Goal: Information Seeking & Learning: Learn about a topic

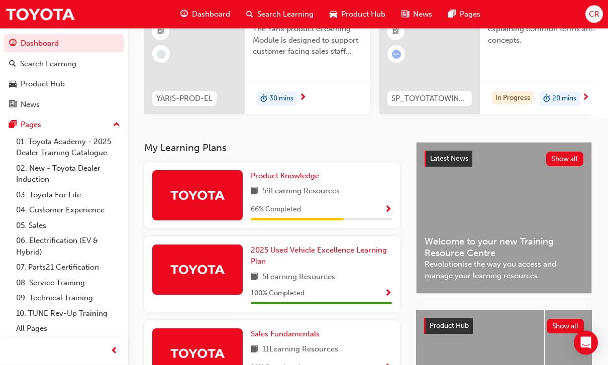
scroll to position [116, 0]
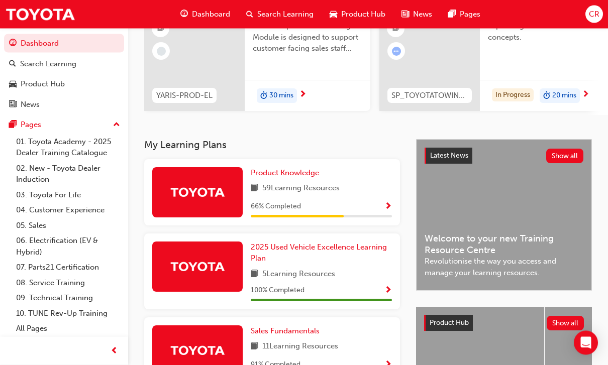
click at [337, 187] on span "59 Learning Resources" at bounding box center [300, 189] width 77 height 13
click at [300, 169] on span "Product Knowledge" at bounding box center [285, 173] width 68 height 9
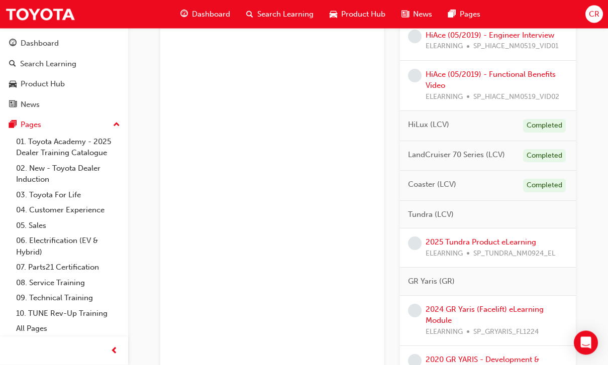
scroll to position [903, 0]
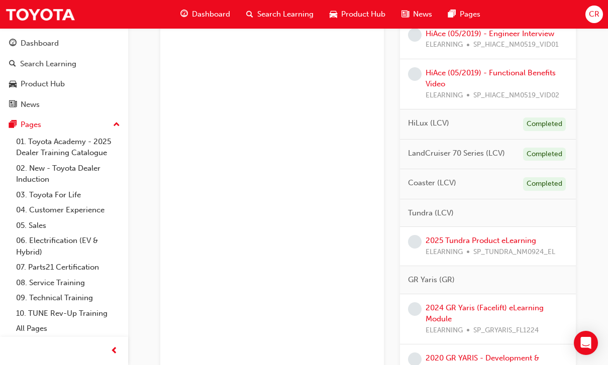
click at [418, 236] on link "2025 Tundra Product eLearning" at bounding box center [480, 240] width 111 height 9
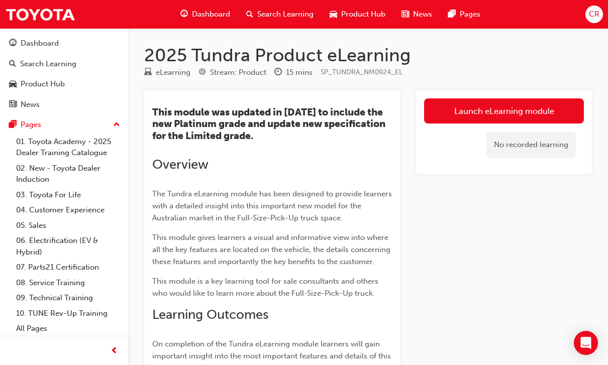
click at [418, 107] on link "Launch eLearning module" at bounding box center [504, 110] width 160 height 25
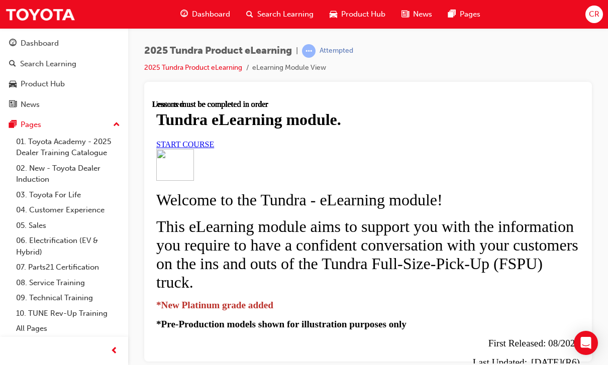
click at [214, 148] on span "START COURSE" at bounding box center [185, 144] width 58 height 9
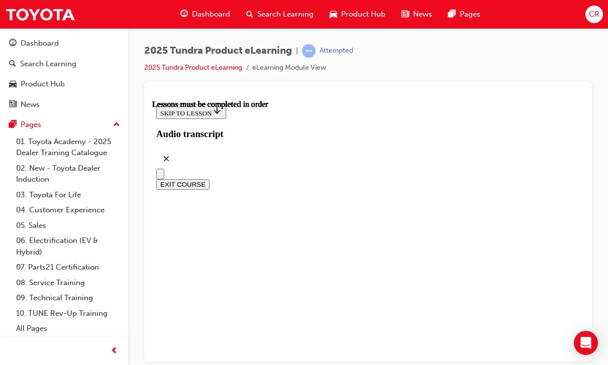
scroll to position [570, 0]
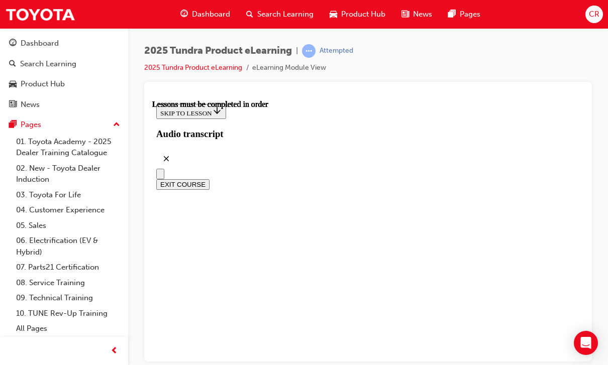
scroll to position [779, 0]
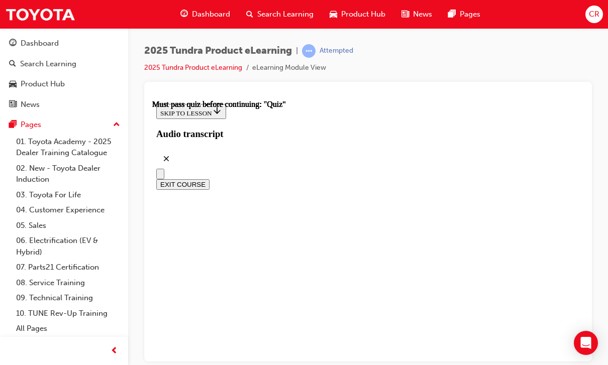
radio input "true"
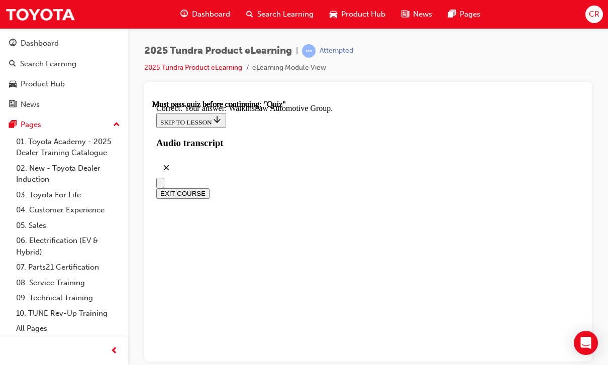
scroll to position [314, 0]
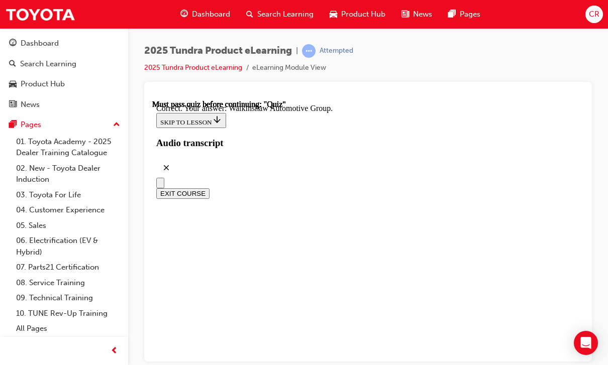
radio input "true"
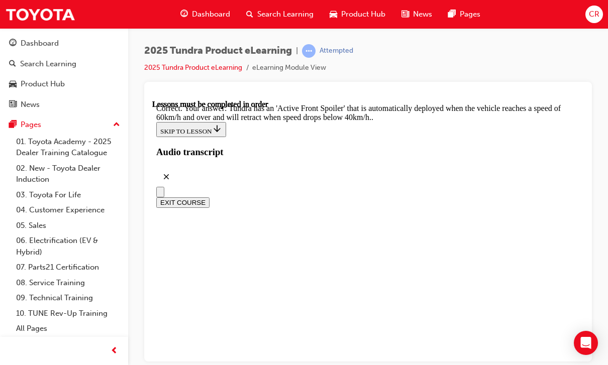
scroll to position [435, 0]
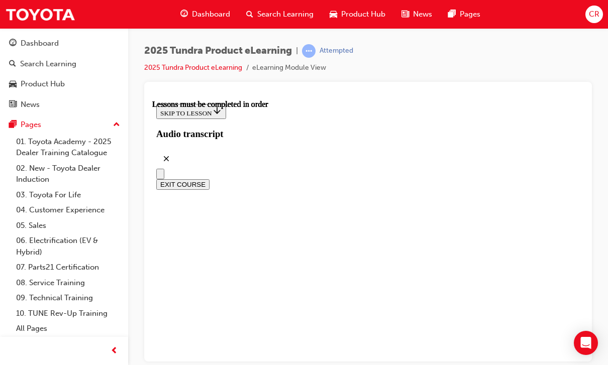
scroll to position [282, 0]
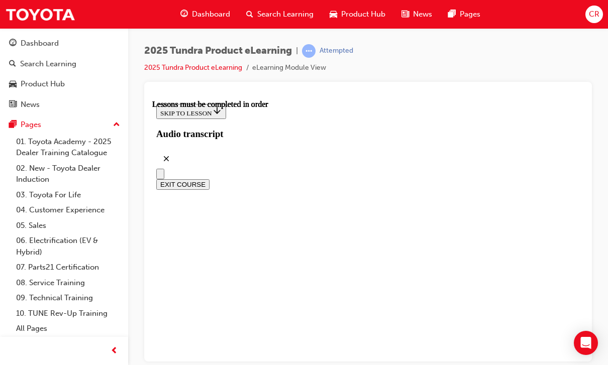
scroll to position [216, 0]
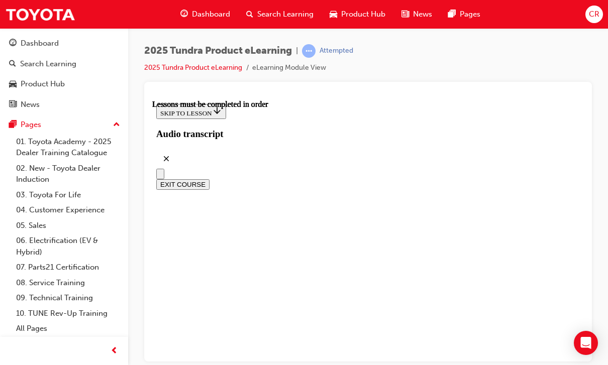
scroll to position [164, 0]
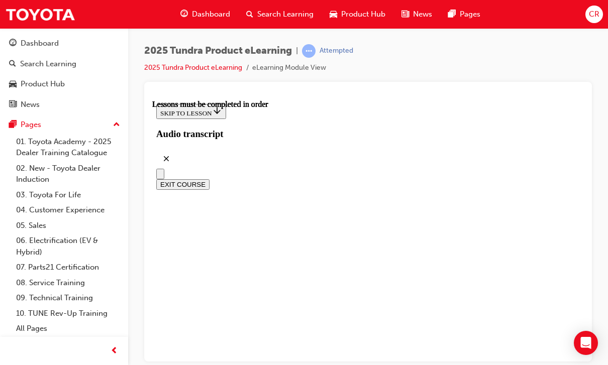
scroll to position [670, 0]
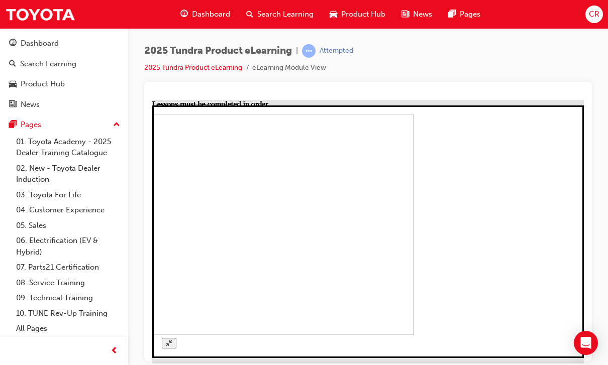
click at [275, 203] on img at bounding box center [197, 225] width 431 height 222
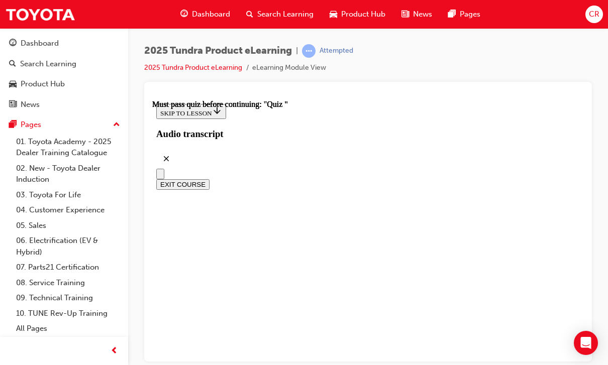
scroll to position [166, 0]
radio input "true"
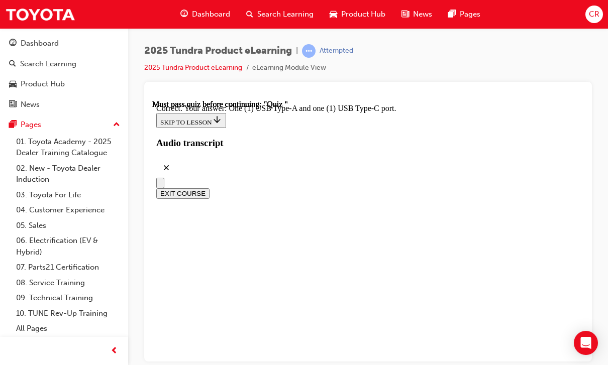
scroll to position [290, 0]
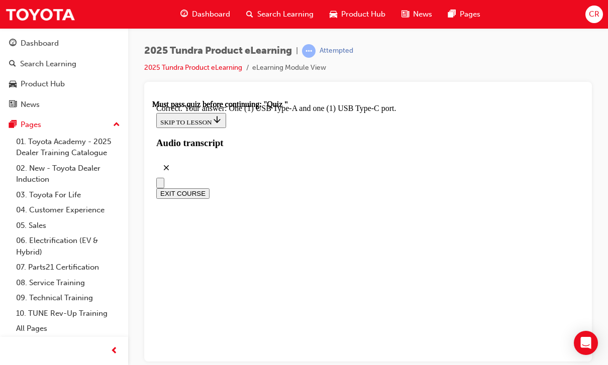
radio input "true"
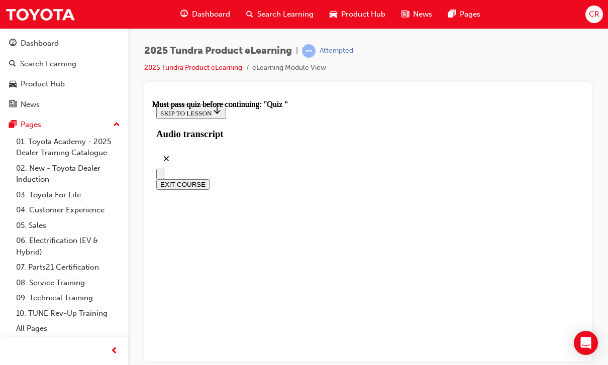
scroll to position [163, 0]
radio input "true"
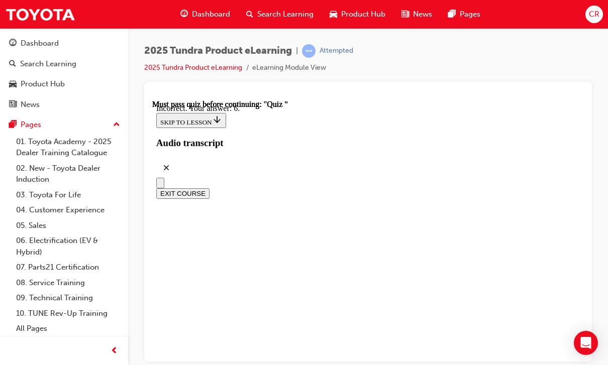
scroll to position [257, 0]
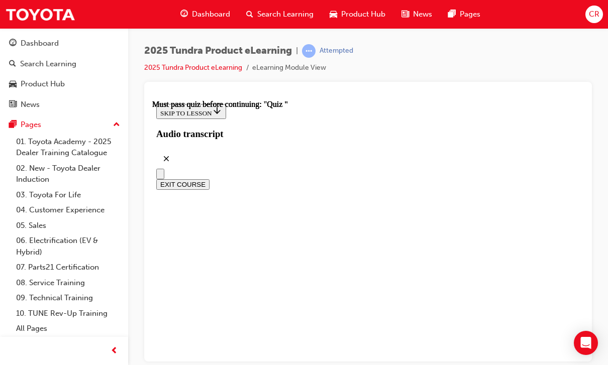
scroll to position [122, 0]
radio input "true"
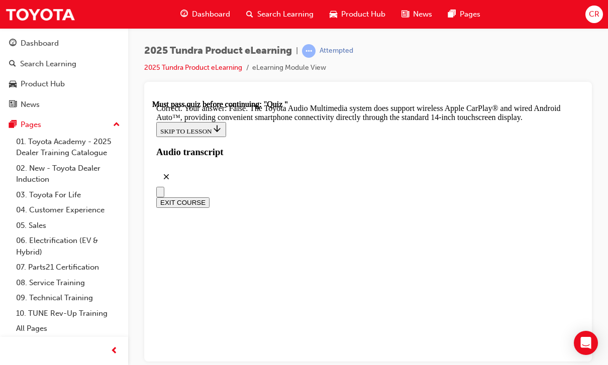
scroll to position [300, 0]
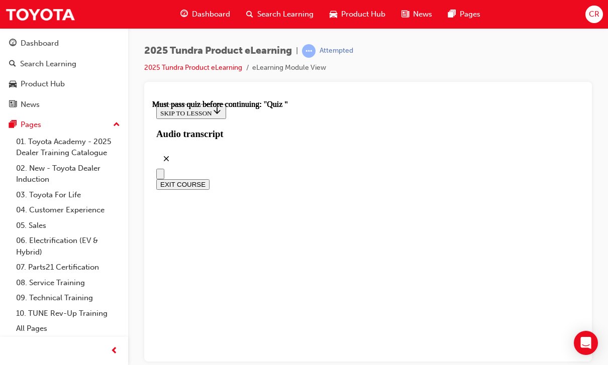
scroll to position [282, 0]
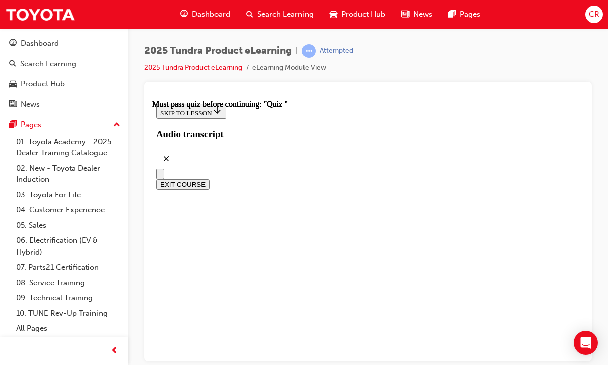
radio input "true"
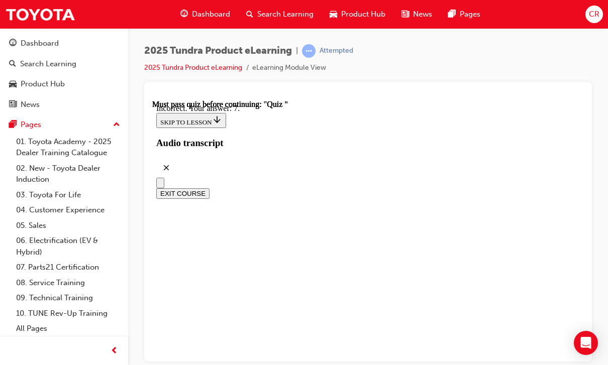
scroll to position [257, 0]
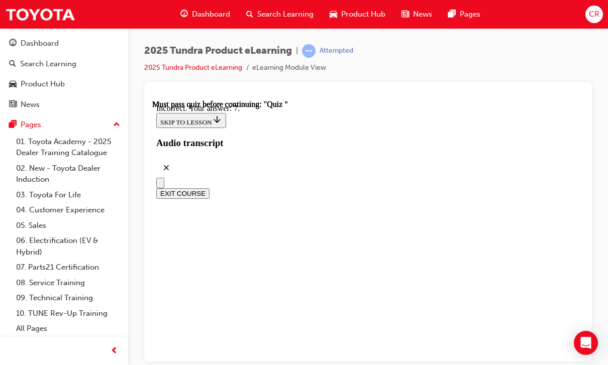
radio input "true"
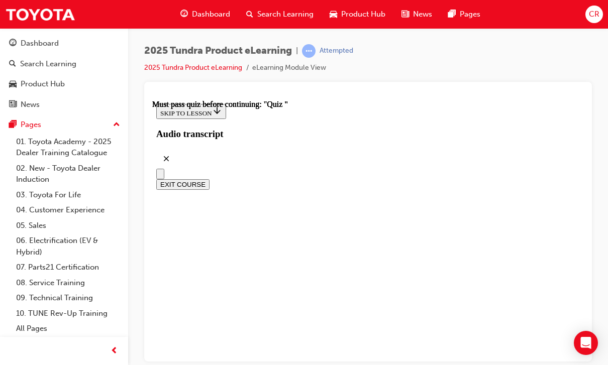
scroll to position [67, 0]
radio input "true"
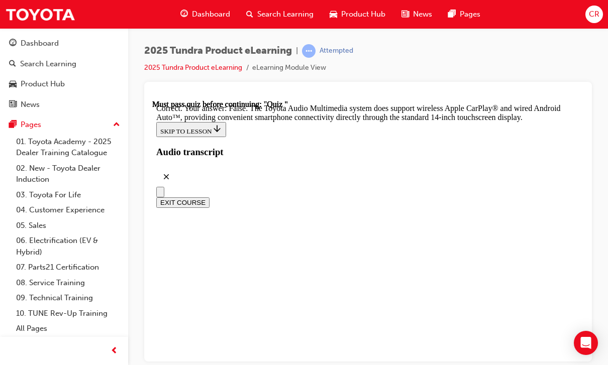
scroll to position [300, 0]
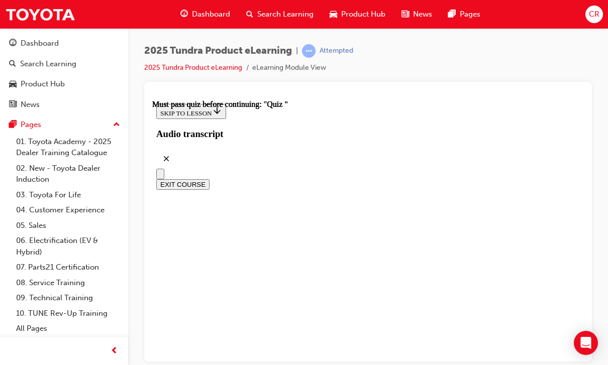
scroll to position [171, 0]
radio input "true"
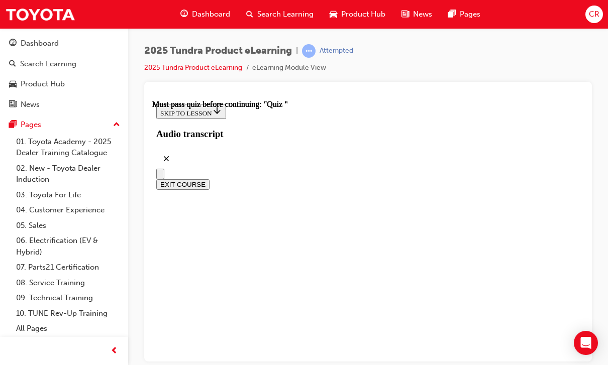
scroll to position [12, 0]
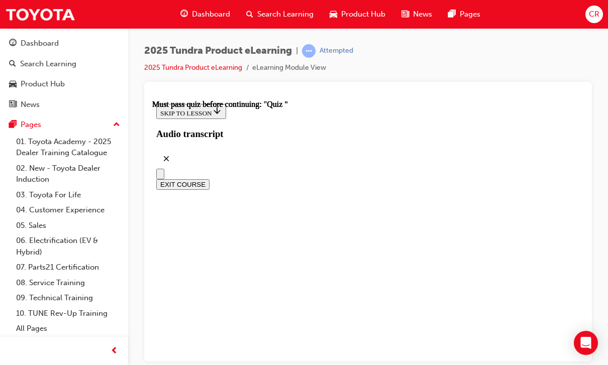
scroll to position [0, 0]
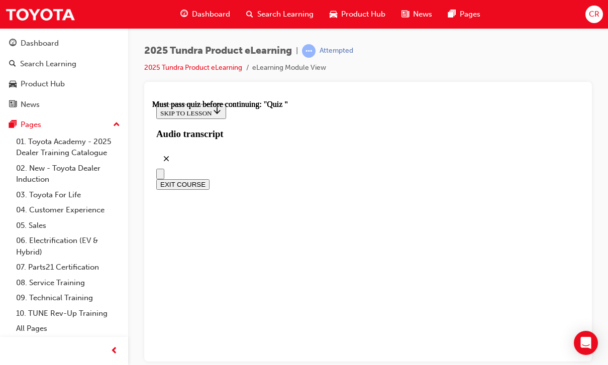
radio input "true"
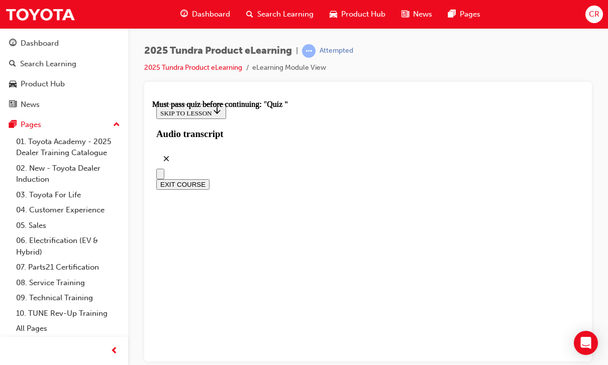
radio input "true"
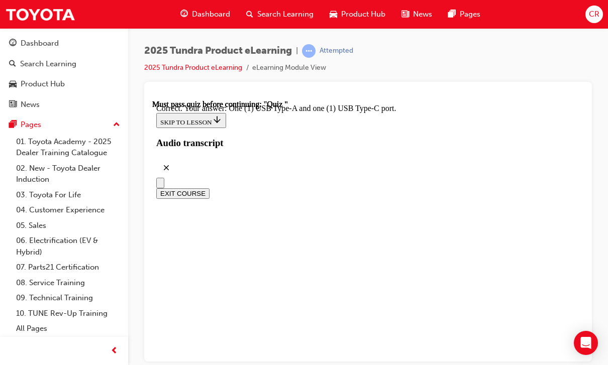
radio input "true"
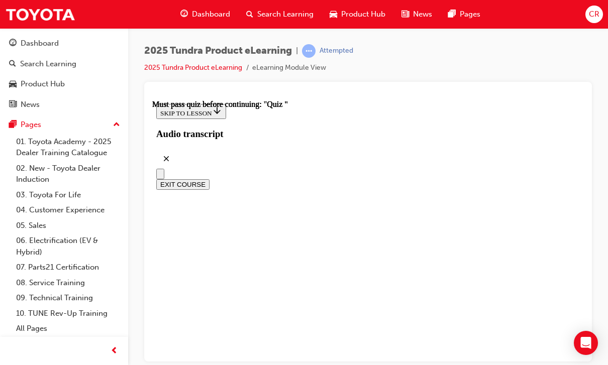
radio input "true"
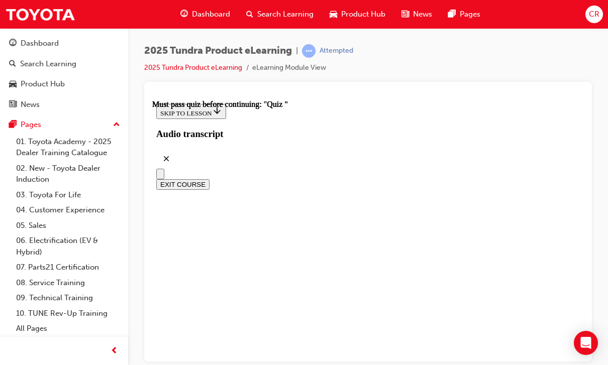
radio input "true"
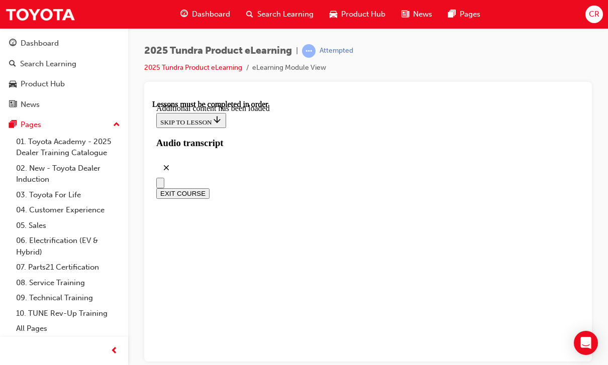
scroll to position [2240, 0]
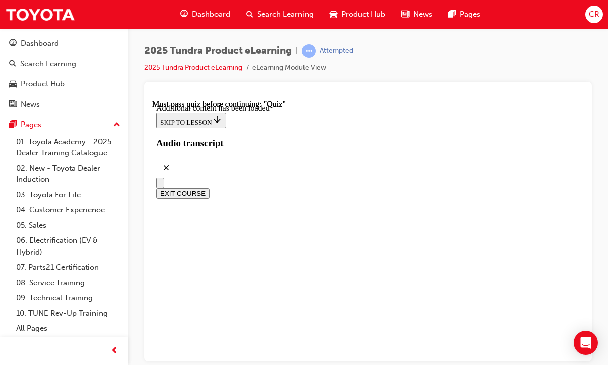
radio input "true"
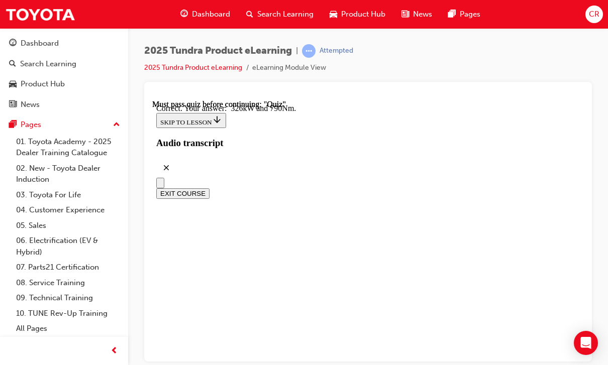
radio input "true"
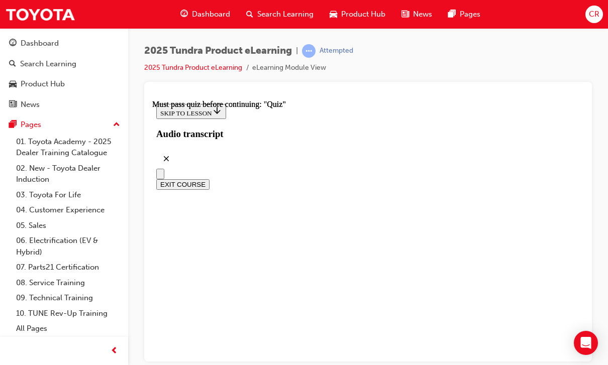
scroll to position [266, 0]
radio input "true"
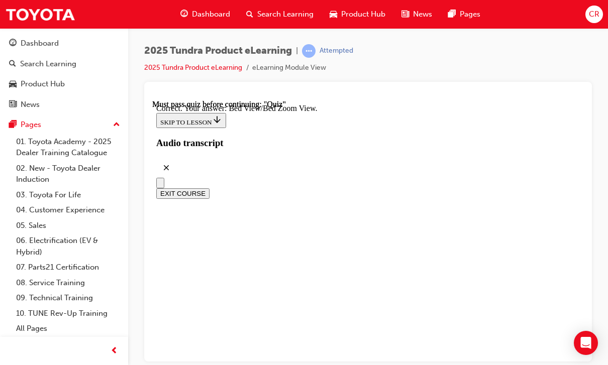
scroll to position [382, 0]
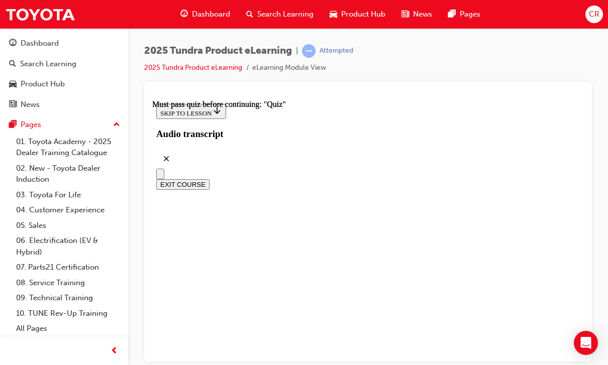
scroll to position [83, 0]
radio input "true"
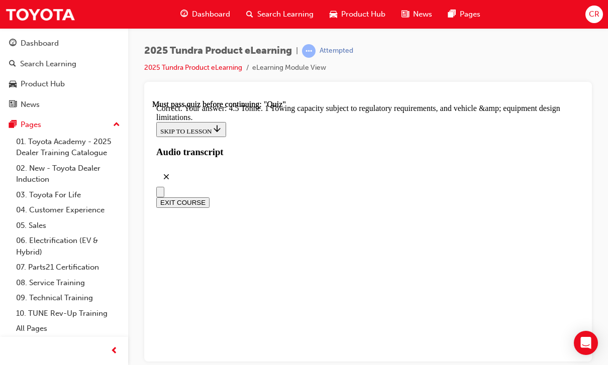
scroll to position [375, 0]
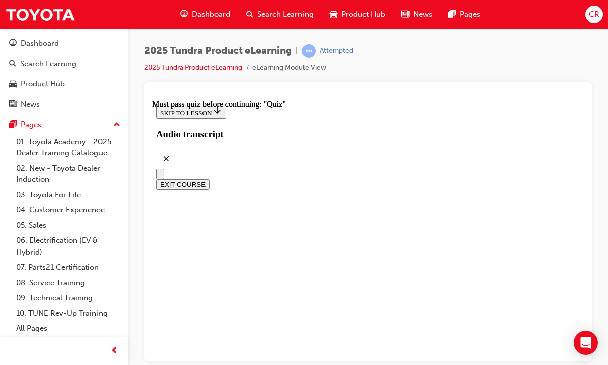
scroll to position [191, 0]
radio input "true"
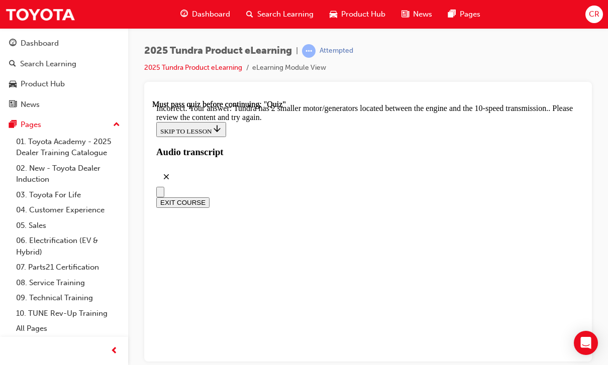
scroll to position [347, 0]
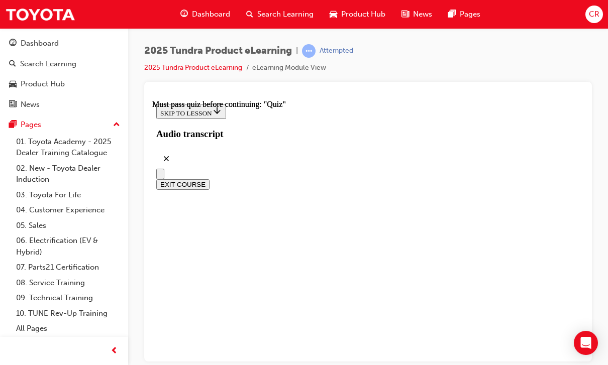
scroll to position [267, 0]
radio input "true"
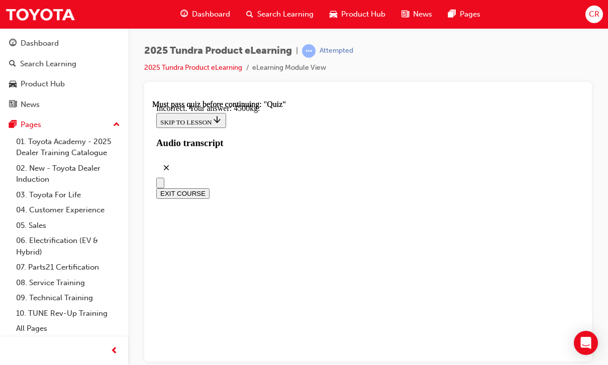
scroll to position [386, 0]
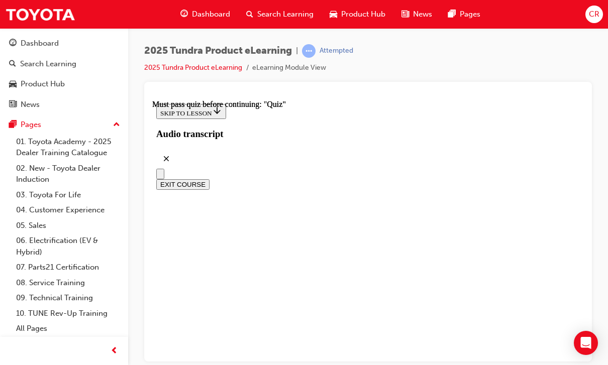
scroll to position [236, 0]
radio input "true"
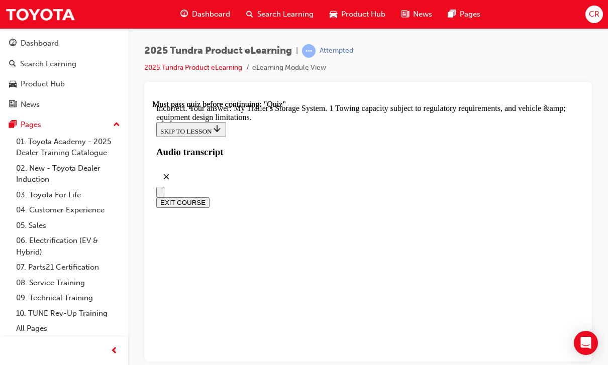
scroll to position [409, 0]
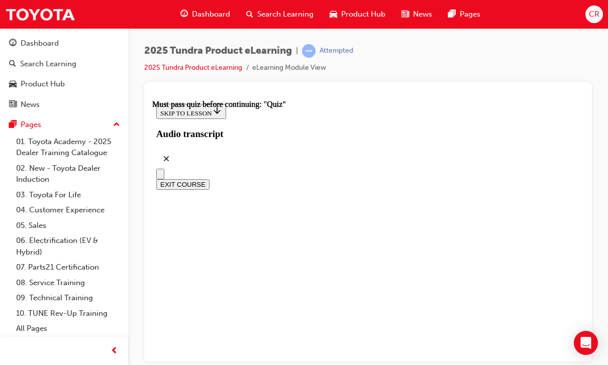
scroll to position [282, 0]
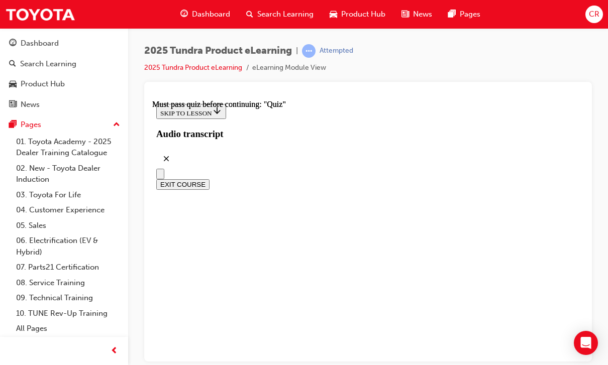
radio input "true"
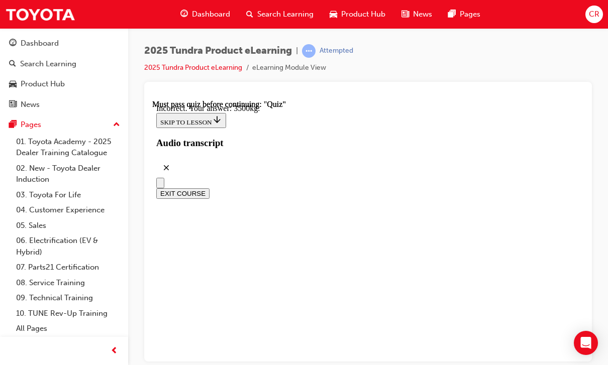
scroll to position [397, 0]
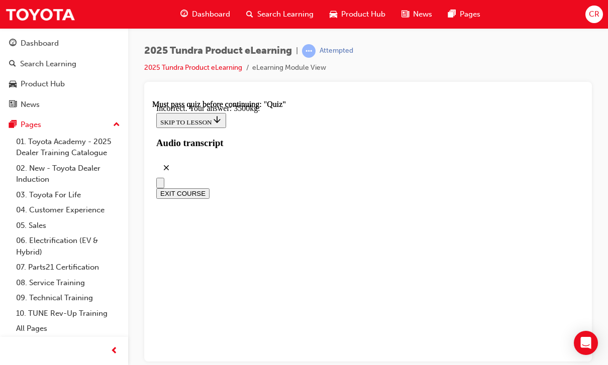
radio input "true"
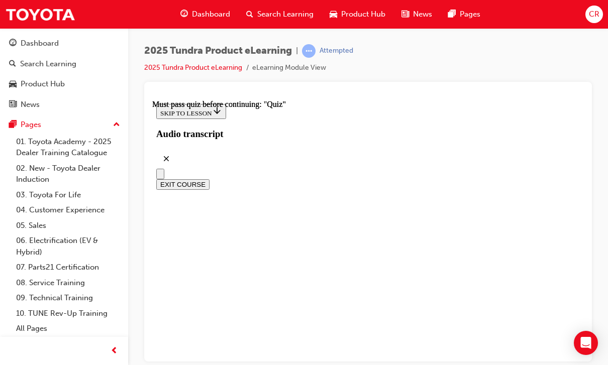
scroll to position [73, 0]
radio input "true"
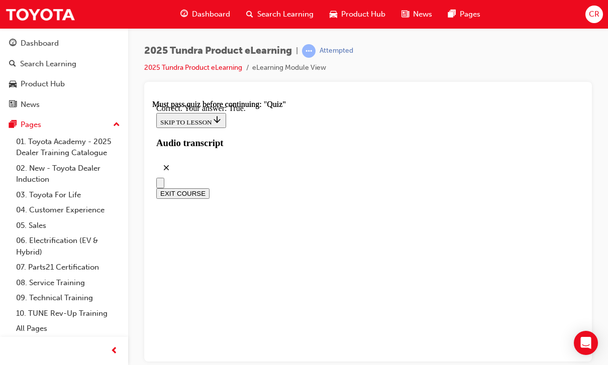
scroll to position [199, 0]
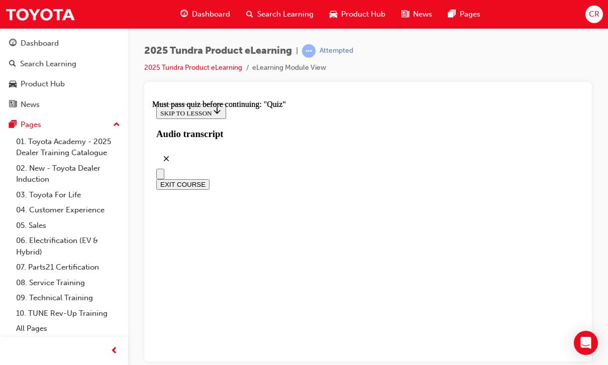
scroll to position [231, 0]
radio input "true"
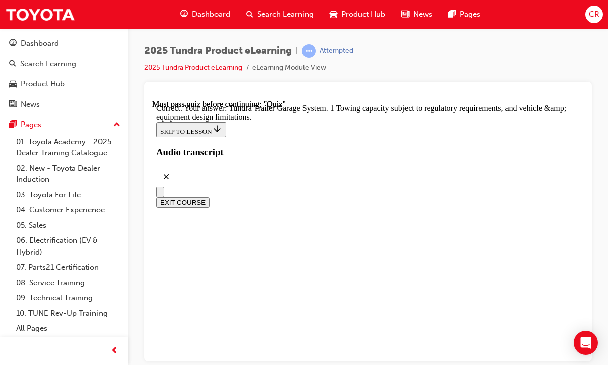
scroll to position [409, 0]
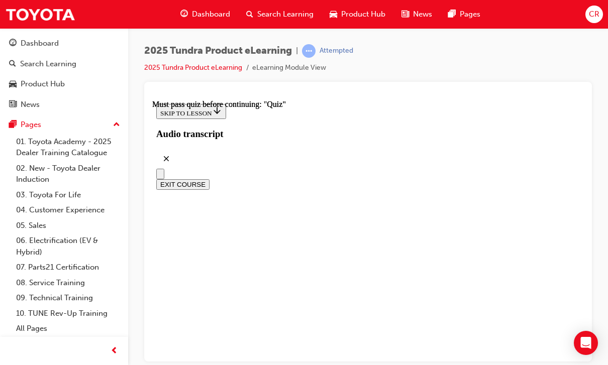
scroll to position [206, 0]
radio input "true"
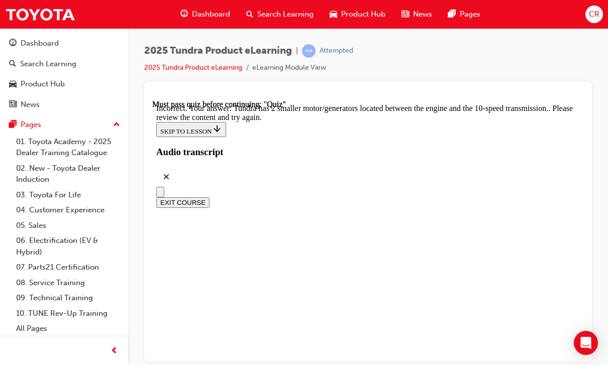
scroll to position [373, 0]
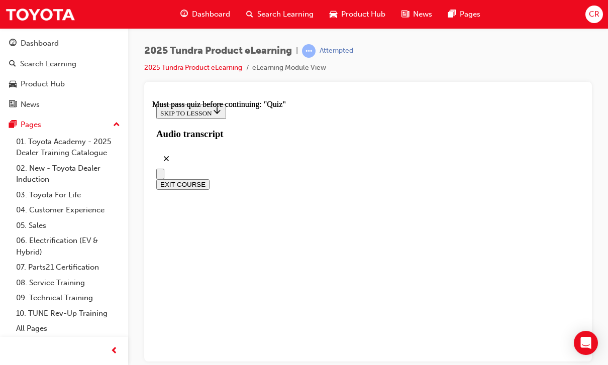
scroll to position [191, 0]
radio input "true"
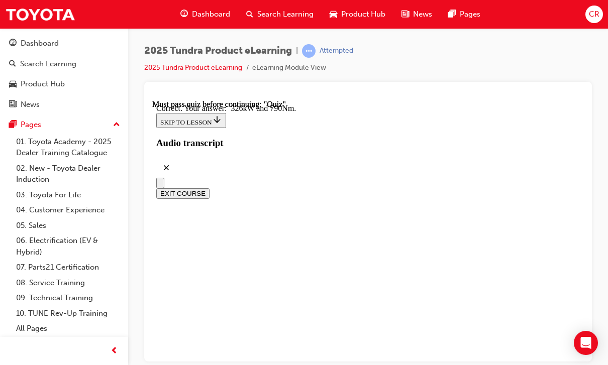
scroll to position [314, 0]
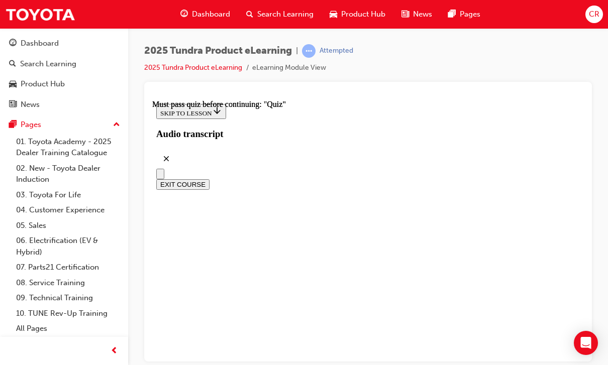
scroll to position [148, 0]
radio input "true"
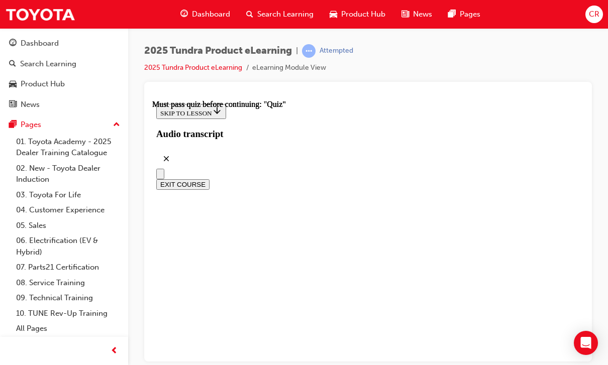
scroll to position [220, 0]
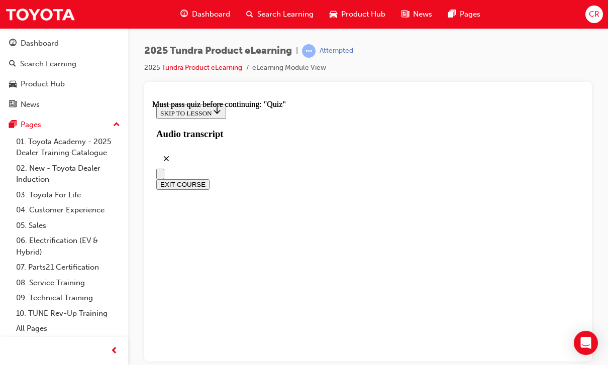
radio input "true"
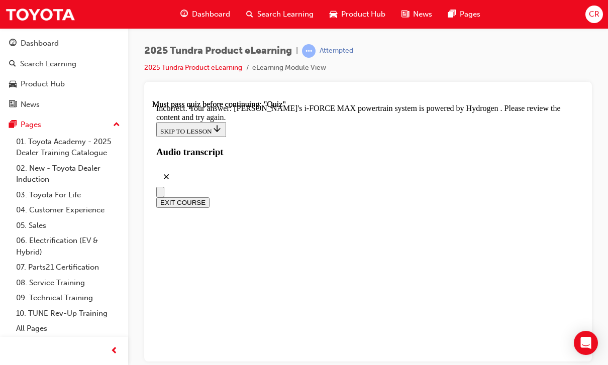
scroll to position [373, 0]
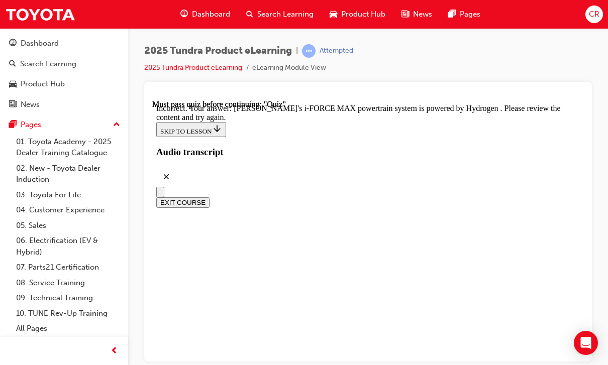
radio input "true"
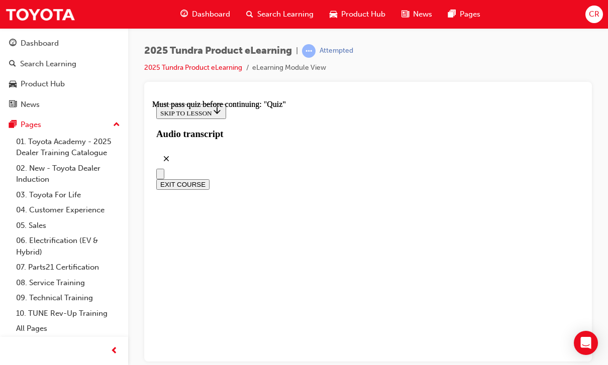
radio input "true"
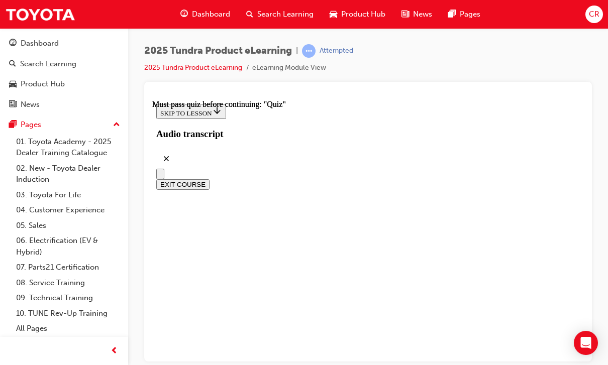
radio input "true"
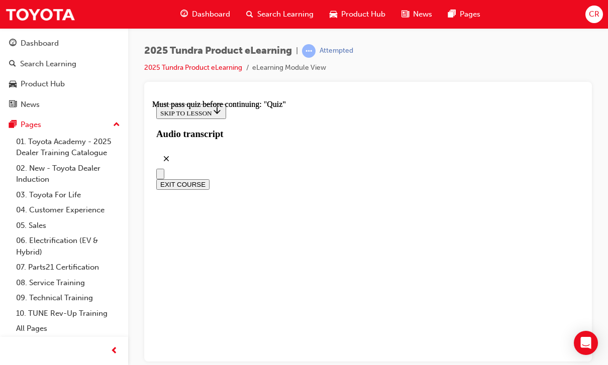
radio input "true"
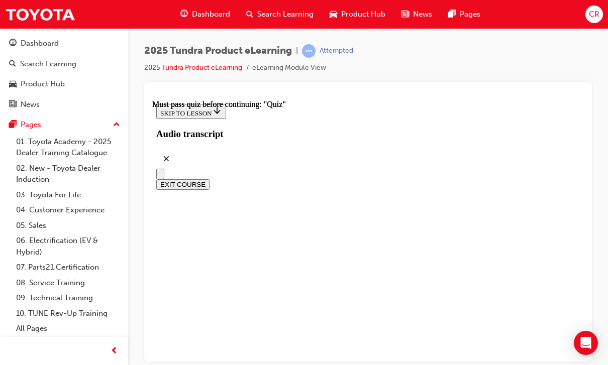
radio input "true"
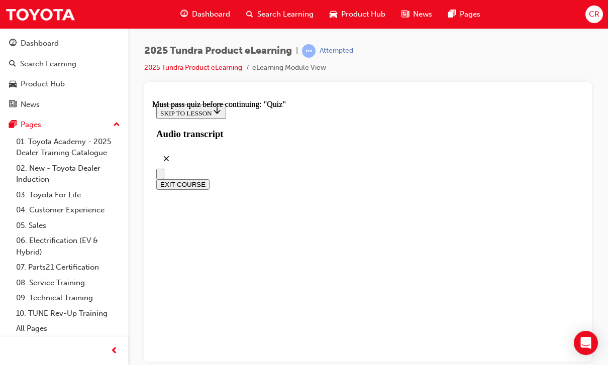
radio input "true"
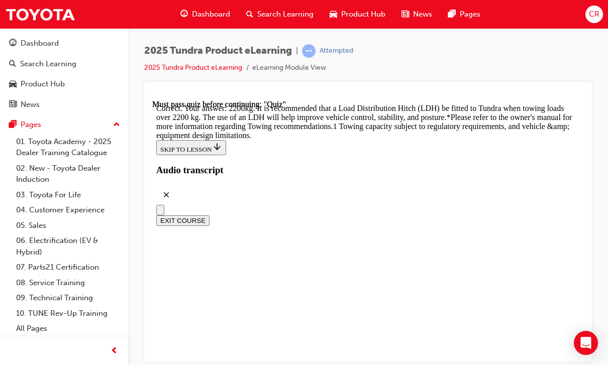
scroll to position [244, 0]
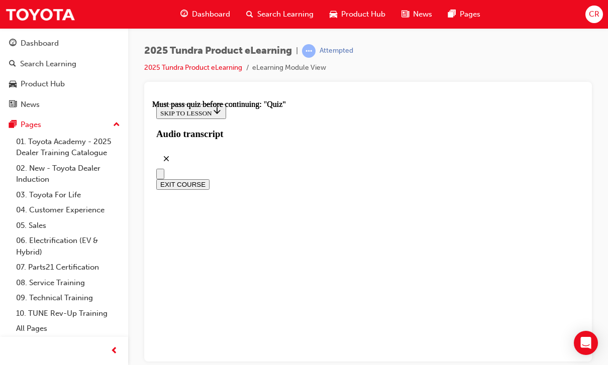
scroll to position [282, 0]
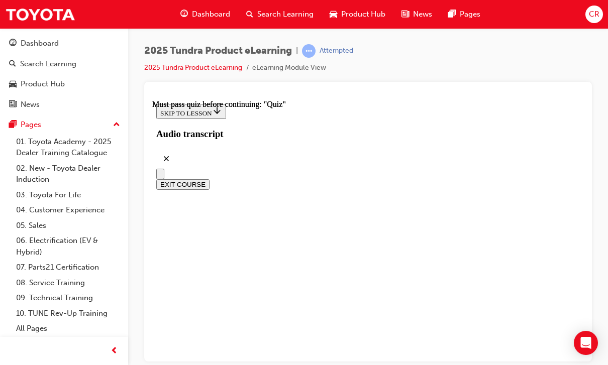
radio input "true"
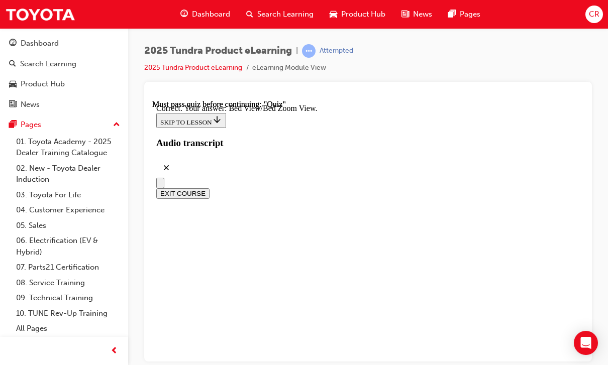
scroll to position [399, 0]
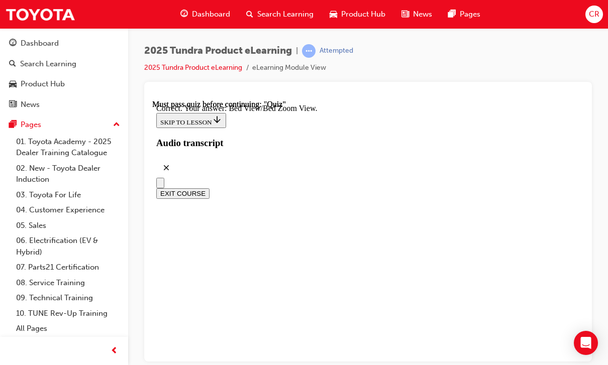
radio input "true"
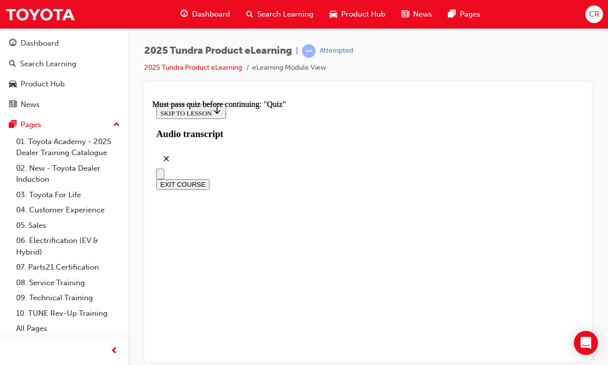
radio input "true"
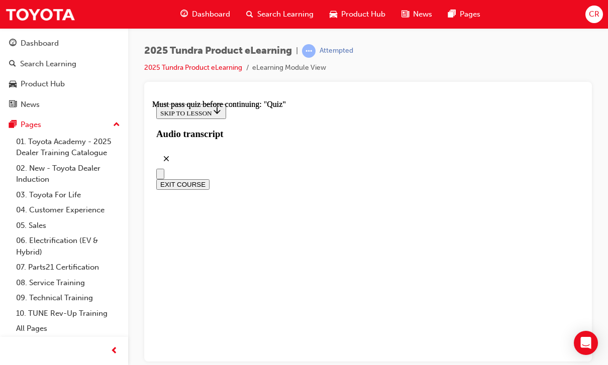
radio input "true"
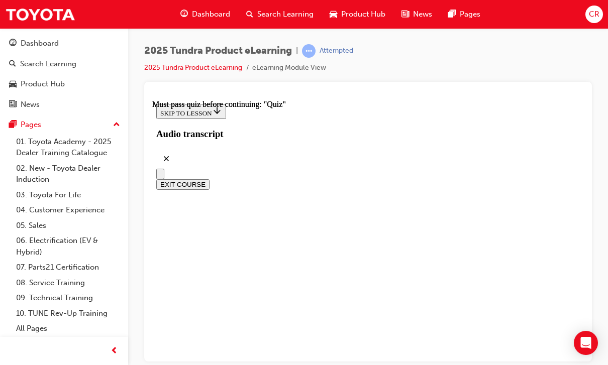
radio input "true"
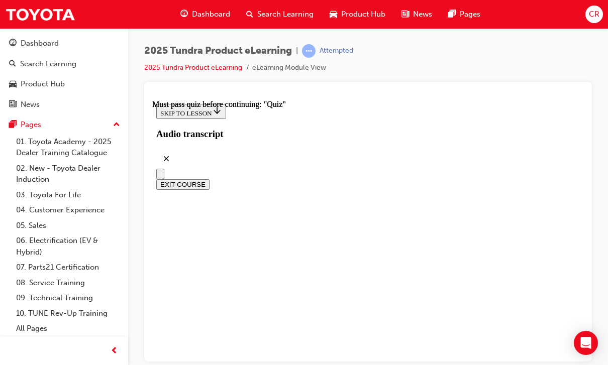
radio input "true"
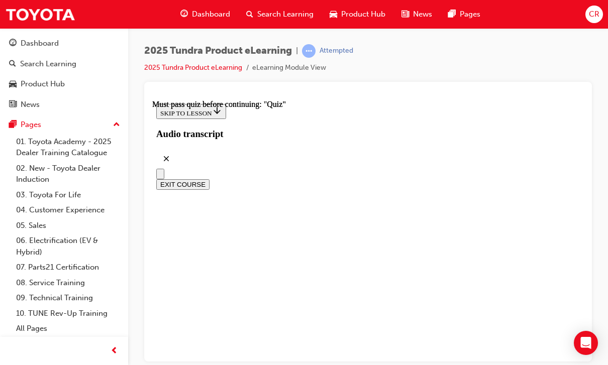
radio input "true"
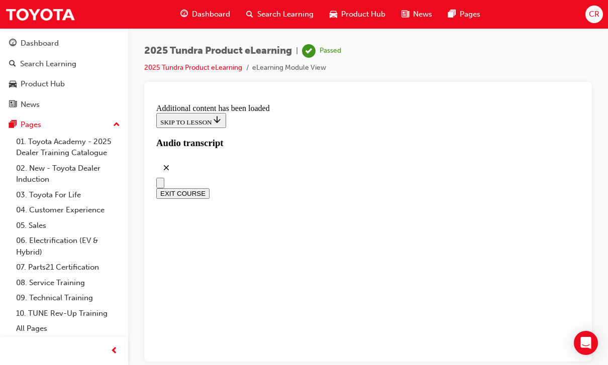
click at [209, 188] on button "EXIT COURSE" at bounding box center [182, 193] width 53 height 11
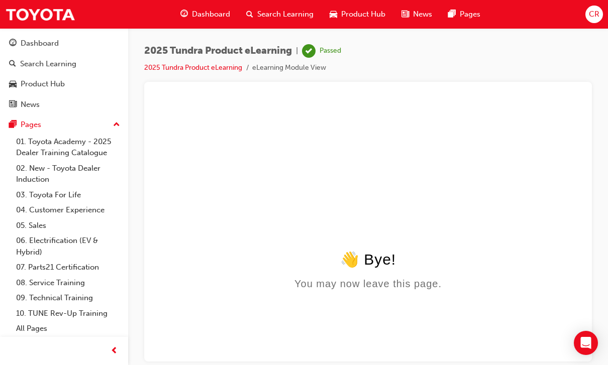
scroll to position [0, 0]
